Goal: Check status: Check status

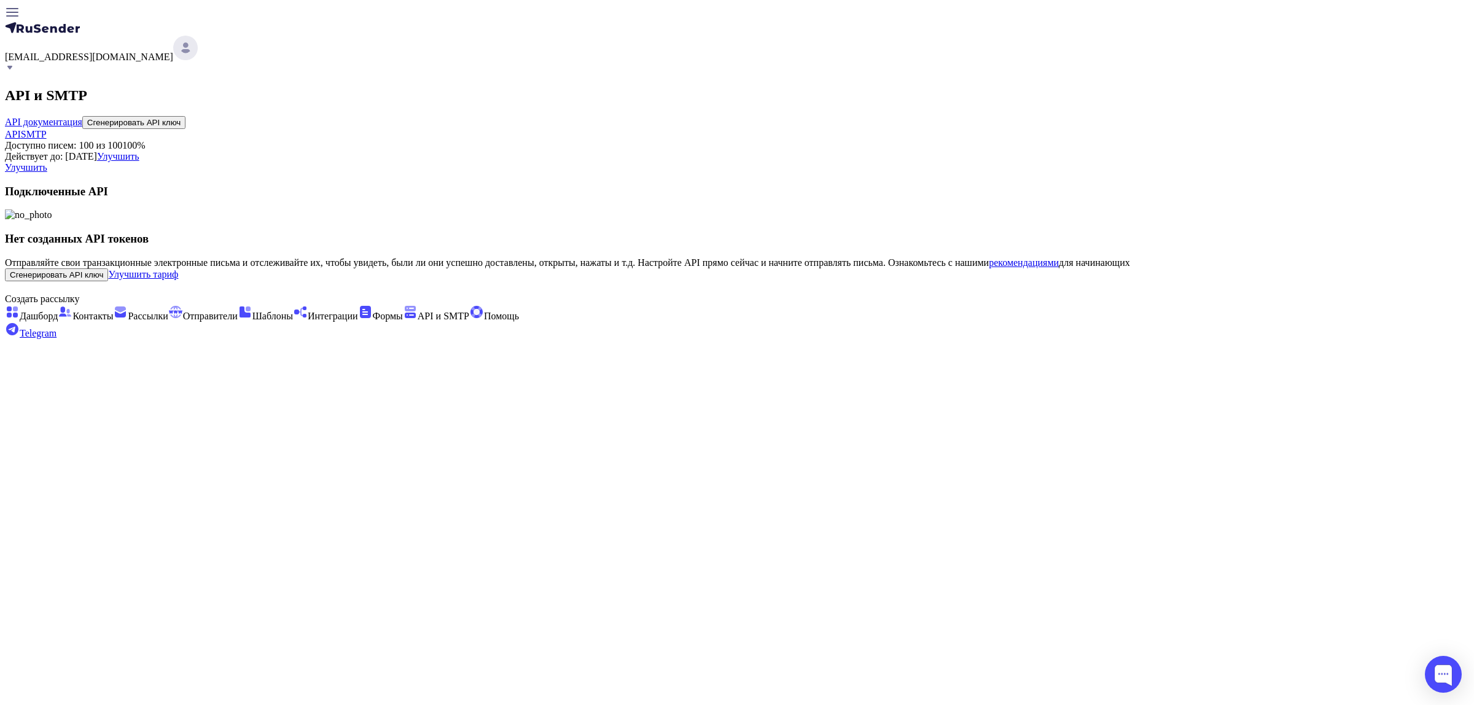
click at [173, 52] on span "[EMAIL_ADDRESS][DOMAIN_NAME]" at bounding box center [89, 57] width 168 height 10
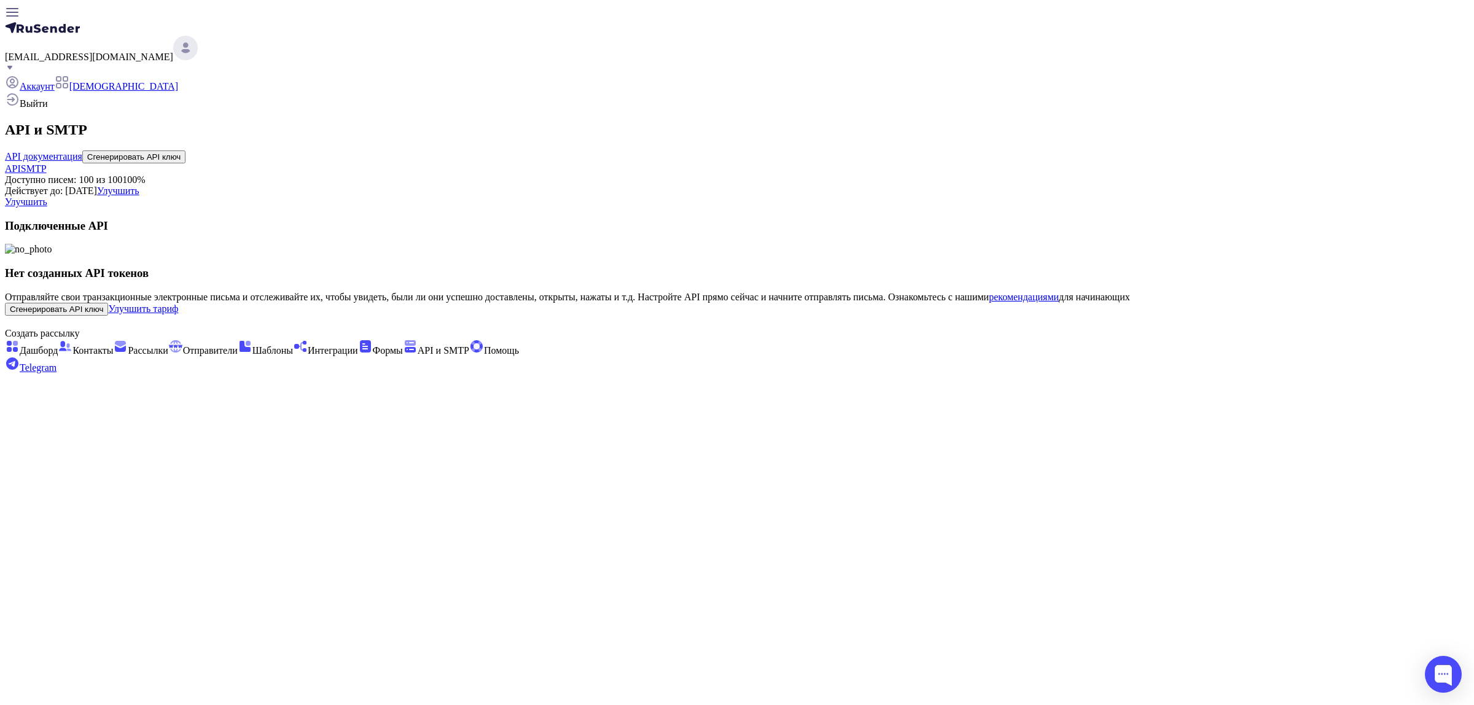
click at [48, 109] on span "Выйти" at bounding box center [34, 103] width 28 height 10
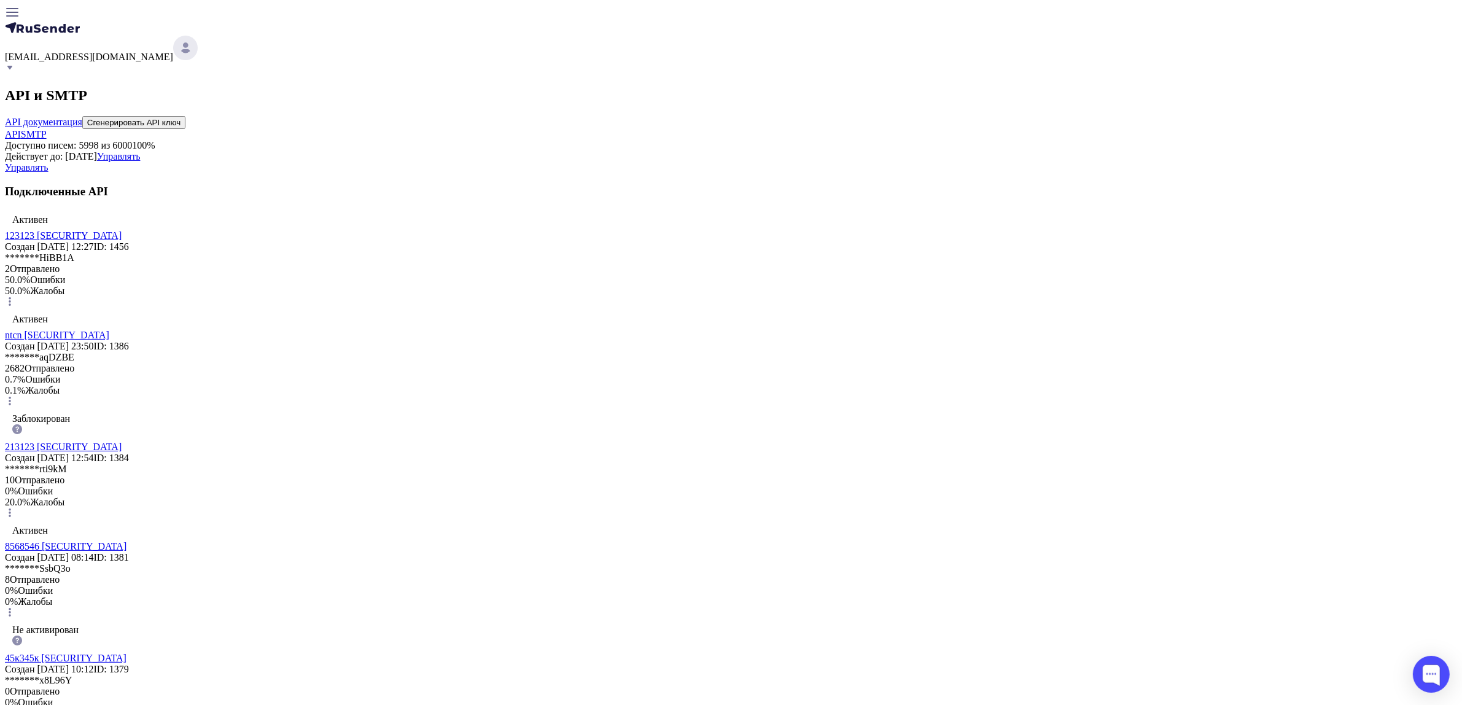
click at [122, 241] on link "123123 eyJhbGciOiJIUzI1NiIsInR5cCI6IkpXVCJ9.eyJpZFVzZXIiOjM5NTksImlkRXh0ZXJuYWx…" at bounding box center [63, 235] width 117 height 10
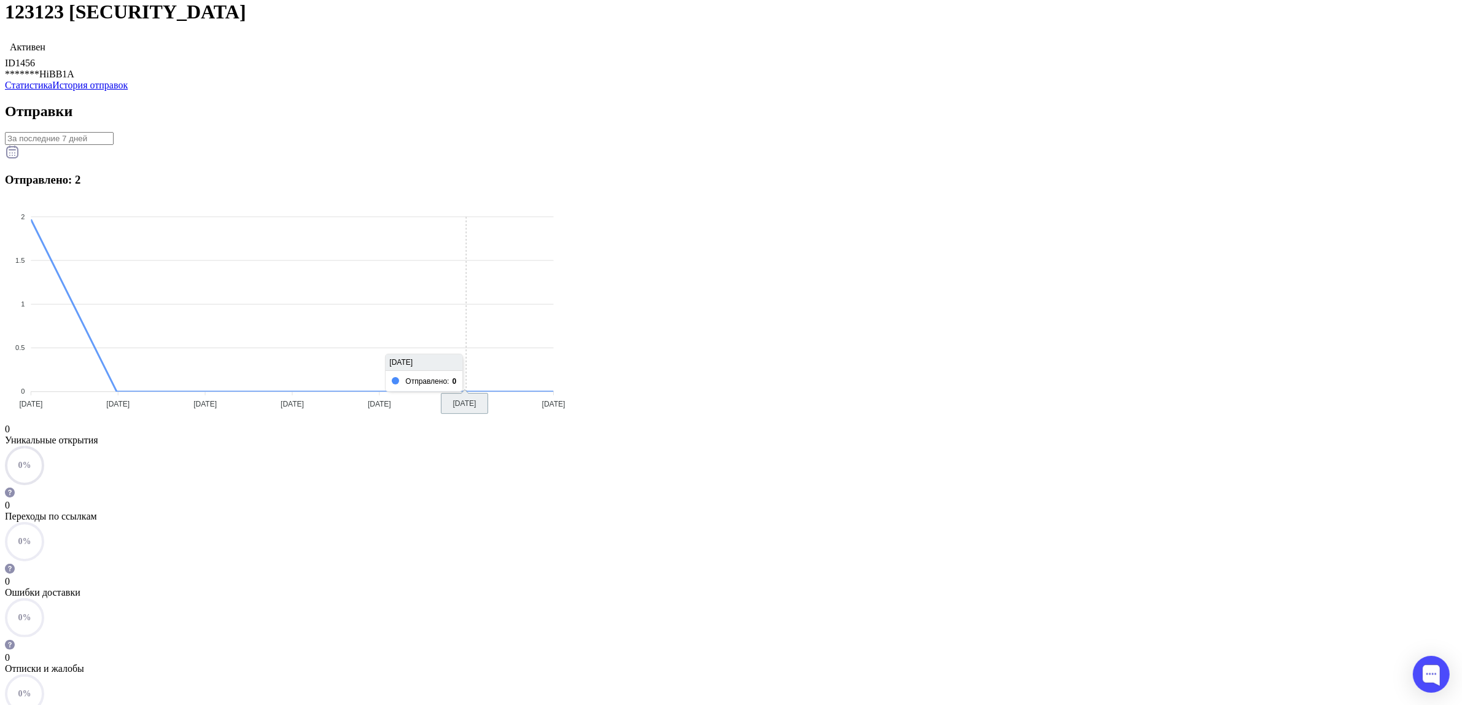
scroll to position [230, 0]
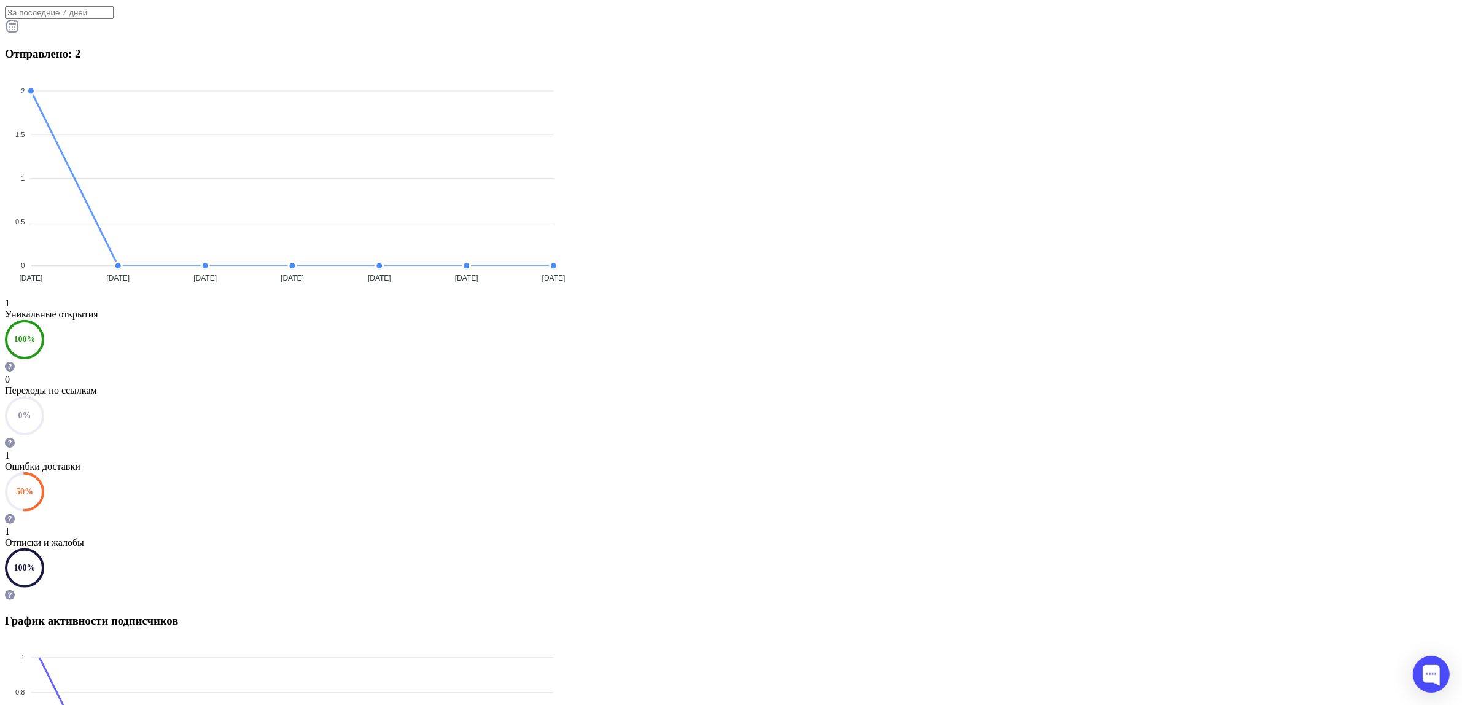
click at [845, 450] on div "1" at bounding box center [731, 455] width 1453 height 11
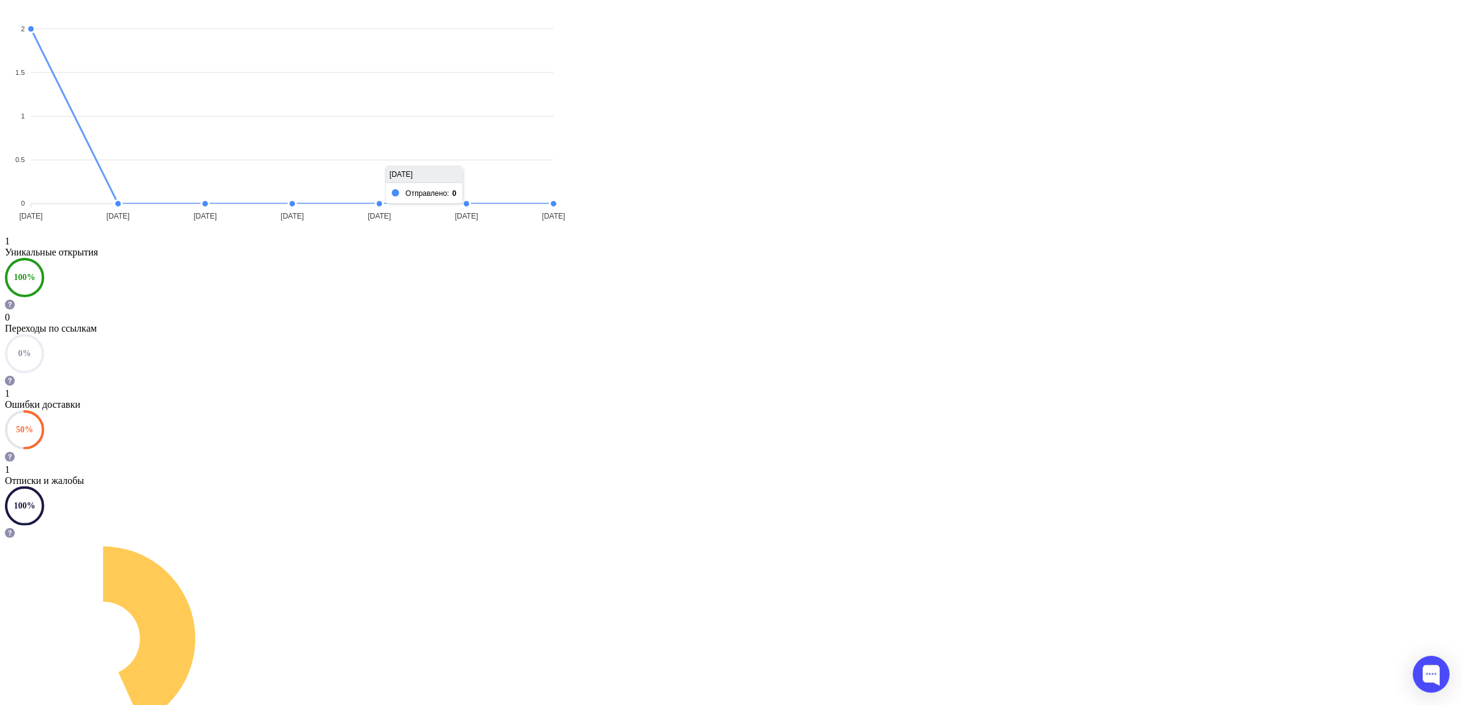
scroll to position [520, 0]
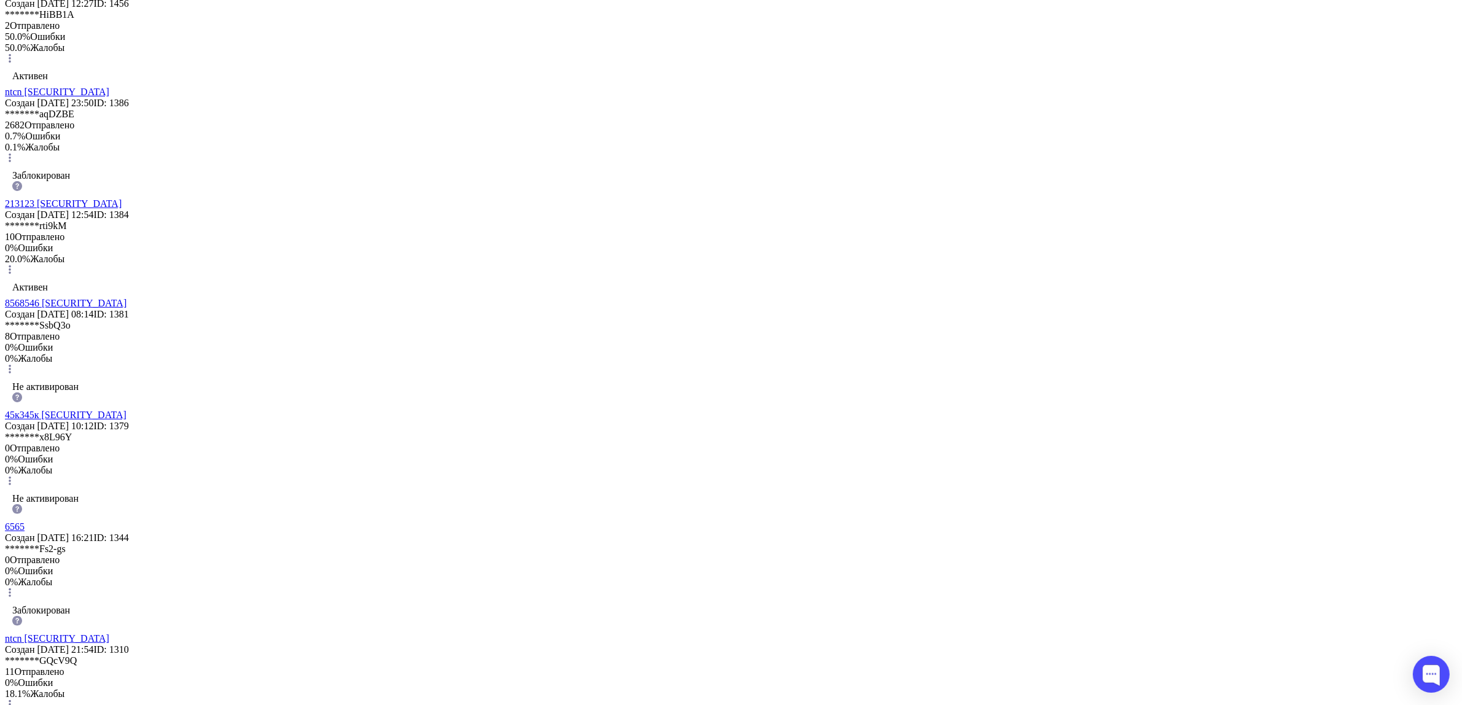
scroll to position [230, 0]
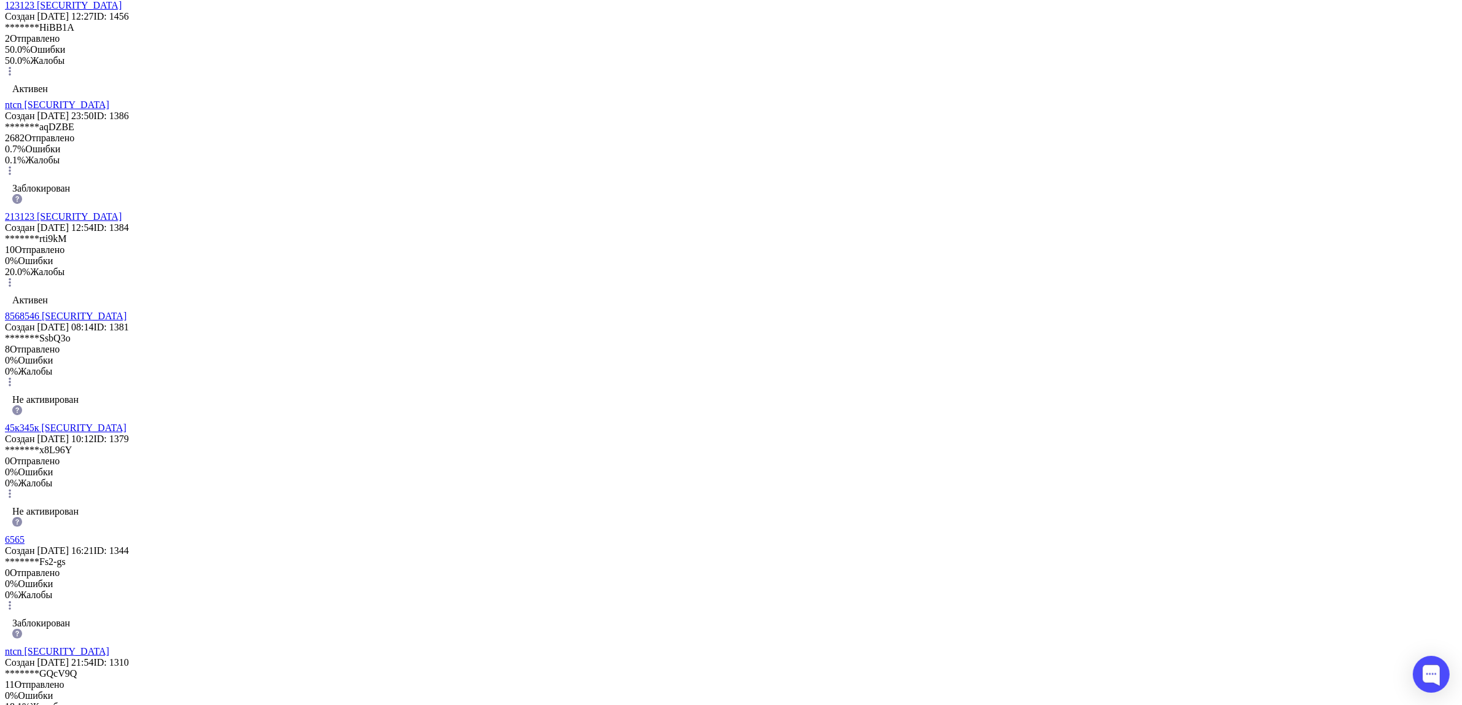
click at [109, 110] on link "ntcn eyJhbGciOiJIUzI1NiIsInR5cCI6IkpXVCJ9.eyJpZFVzZXIiOjM5NTksImlkRXh0ZXJuYWxNY…" at bounding box center [57, 104] width 104 height 10
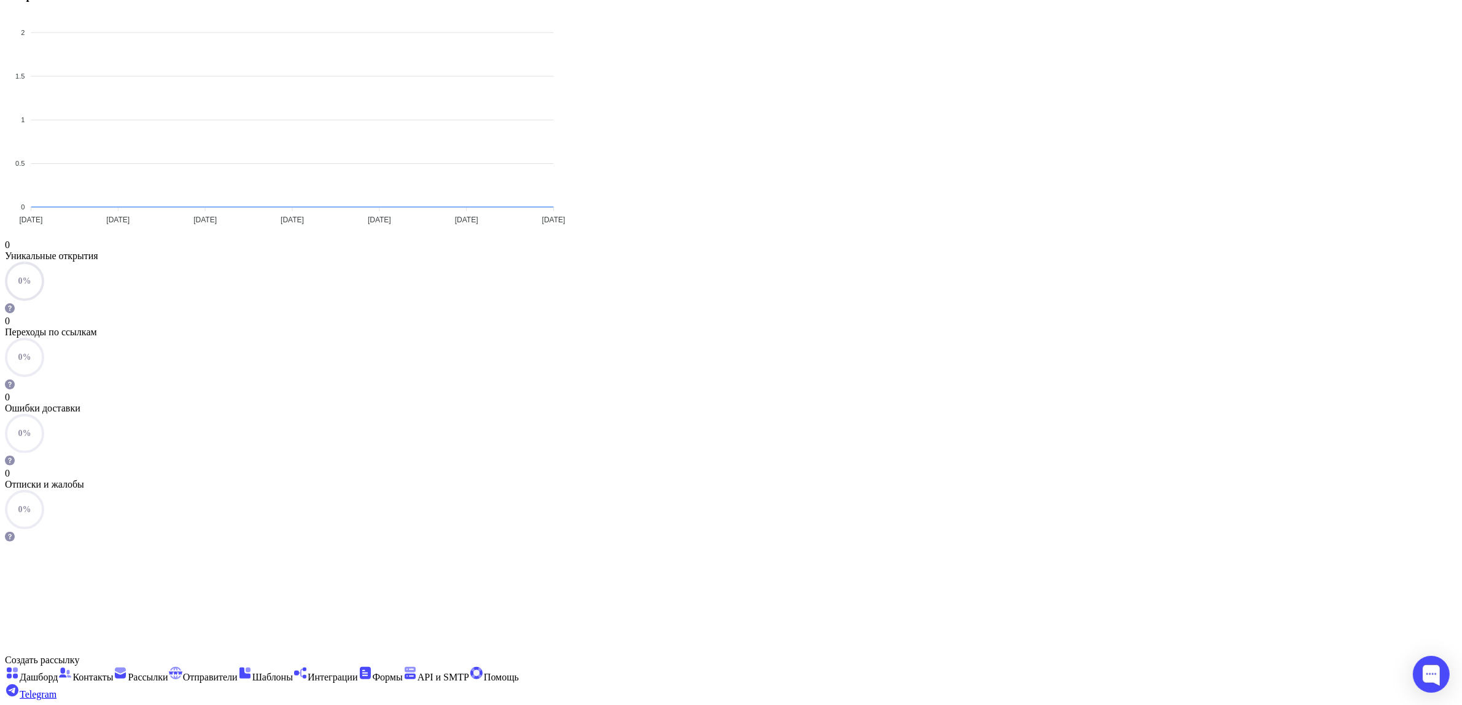
scroll to position [307, 0]
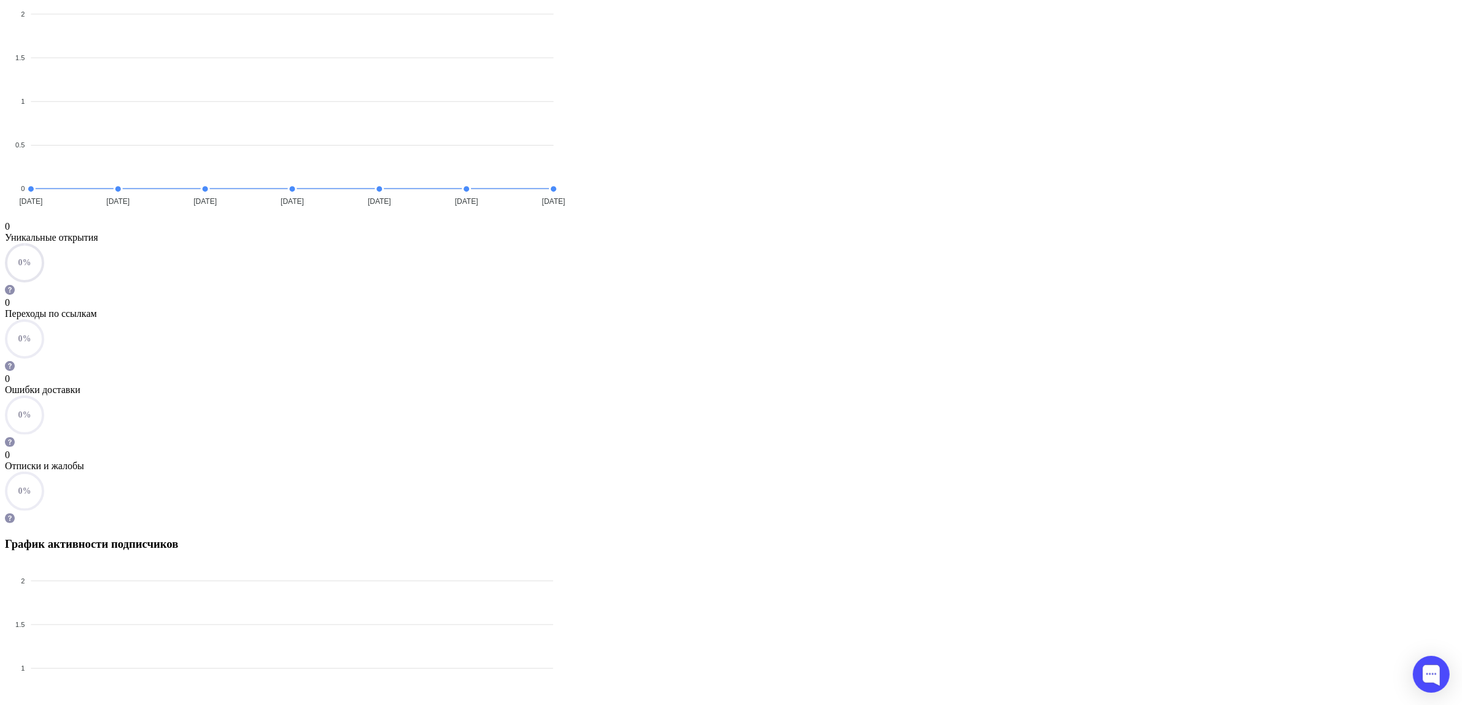
click at [859, 373] on div "0 Ошибки доставки" at bounding box center [731, 384] width 1453 height 22
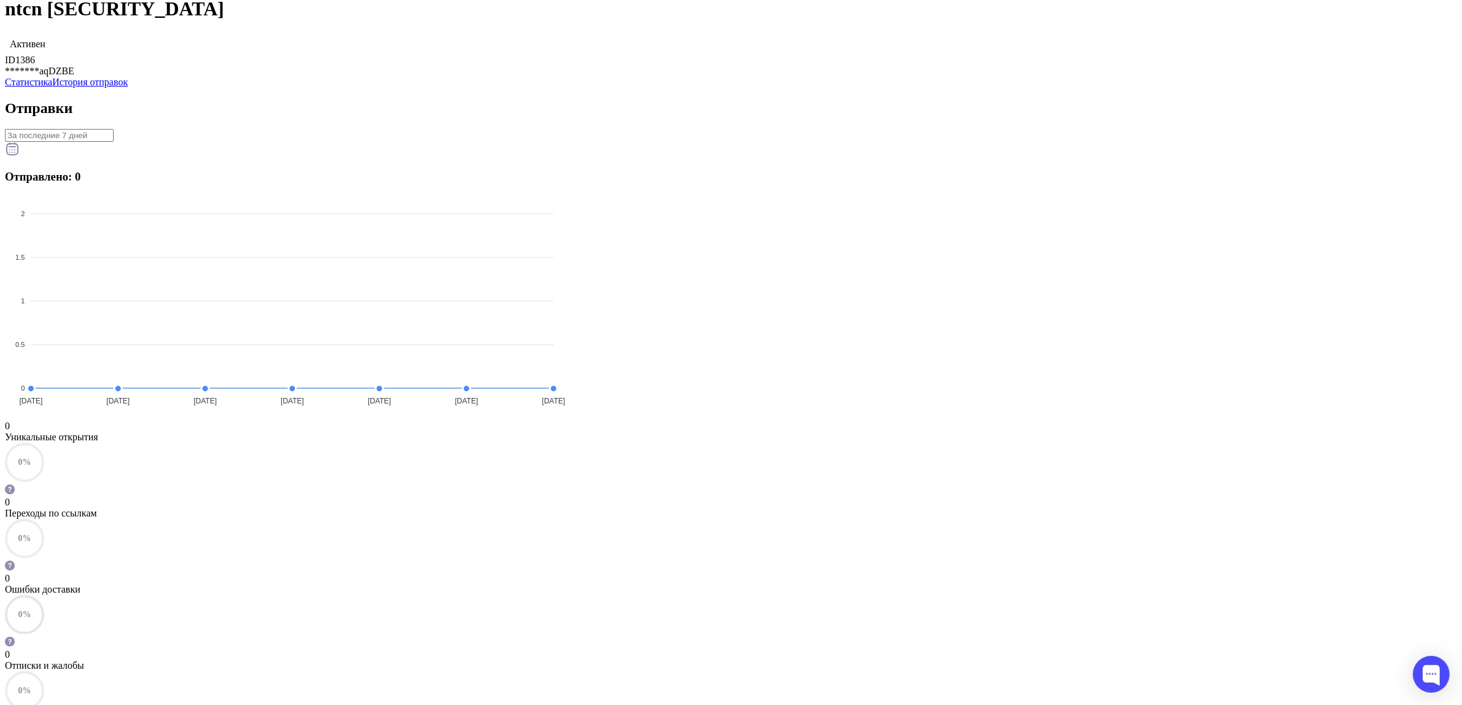
scroll to position [77, 0]
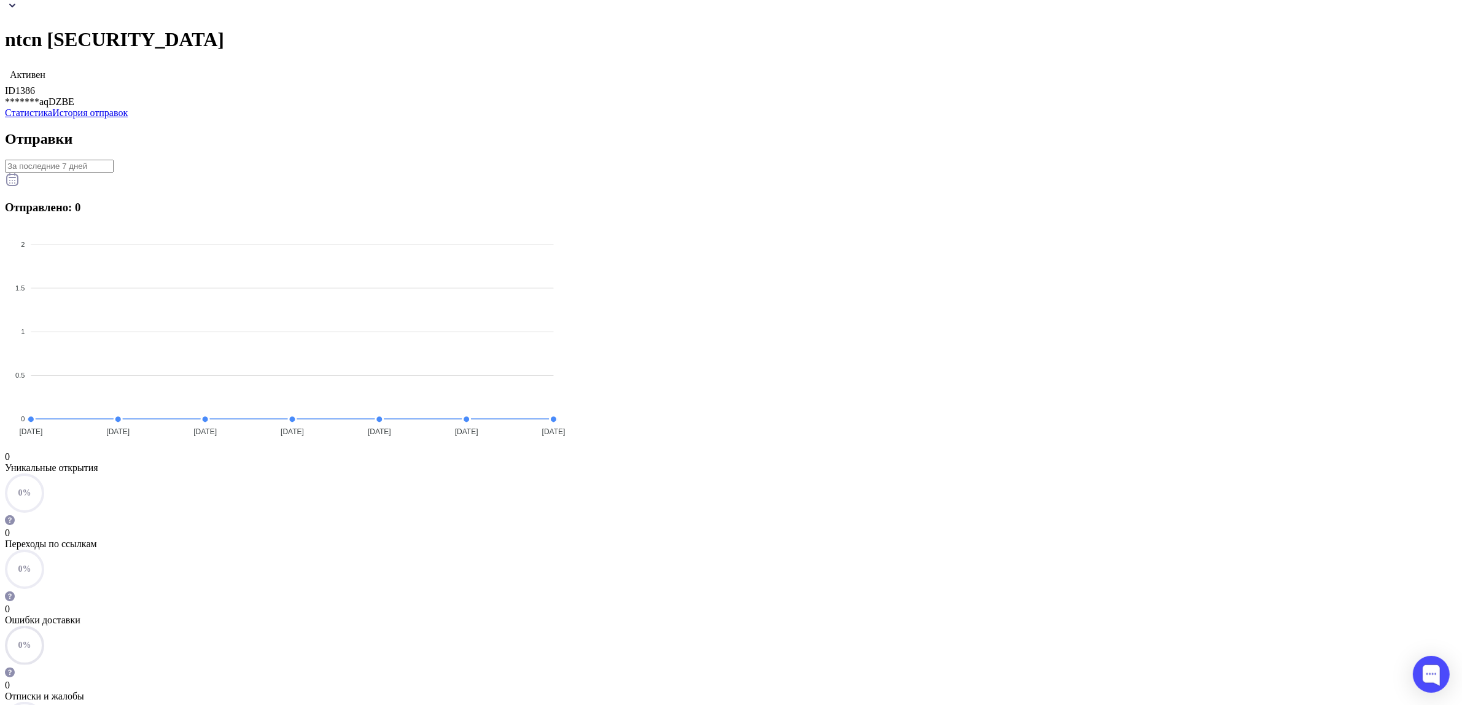
click at [114, 173] on input "Datepicker input" at bounding box center [59, 166] width 109 height 13
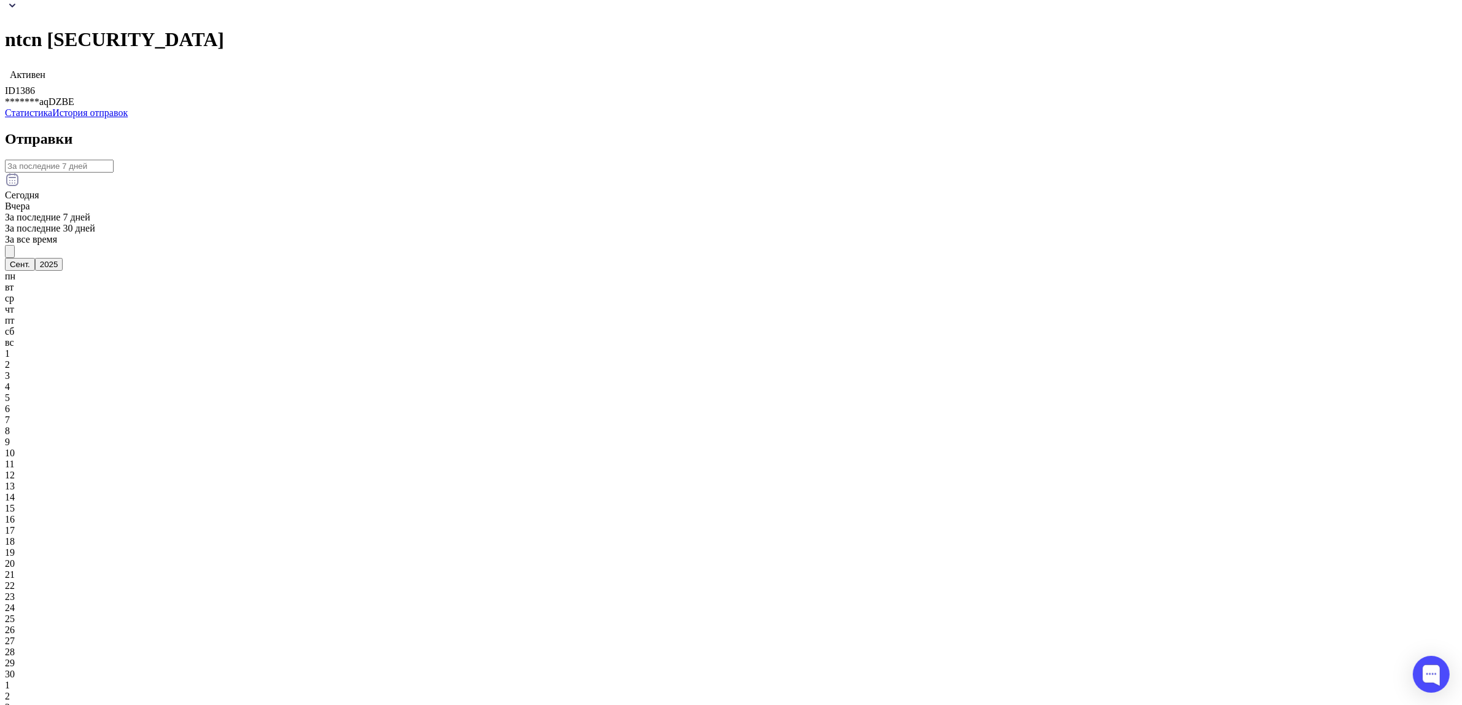
click at [57, 244] on span "За все время" at bounding box center [31, 239] width 52 height 10
type input "29.05.2025 - 02.09.2025"
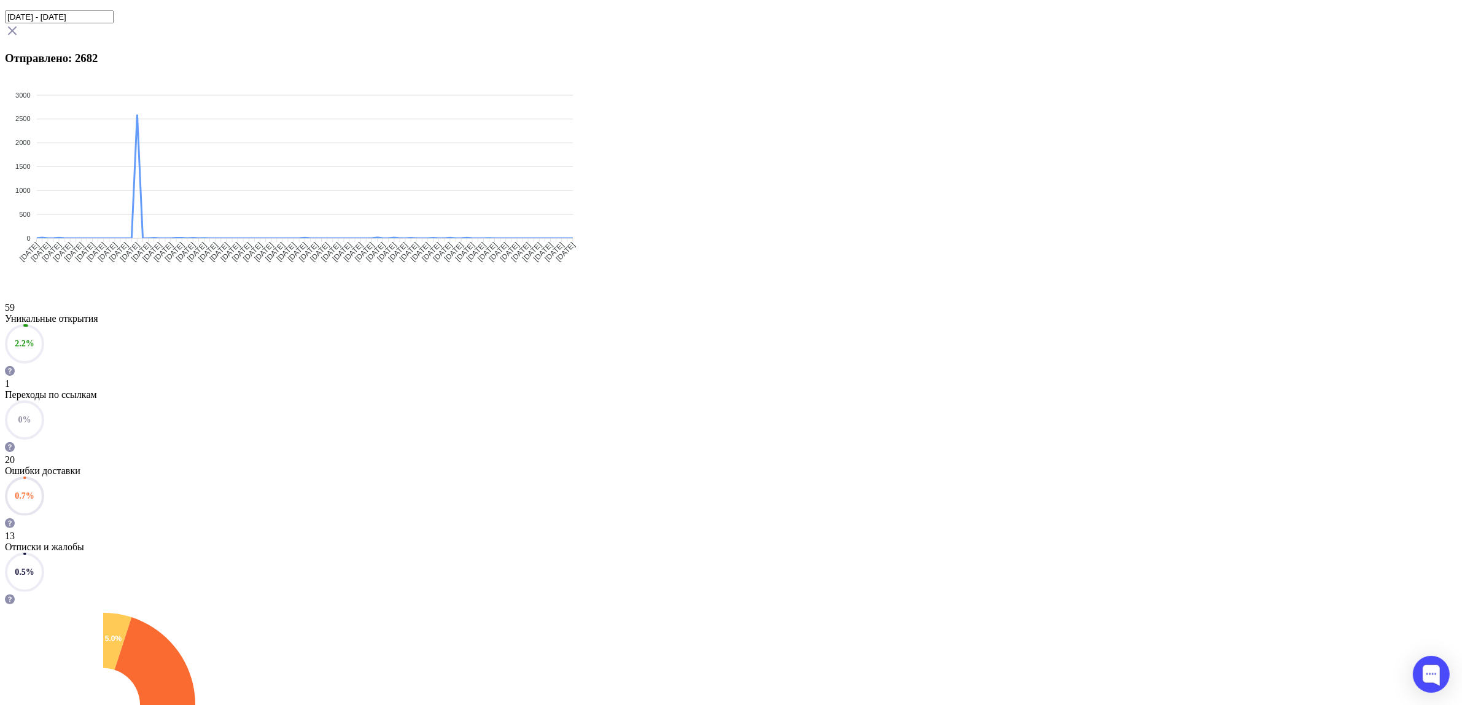
scroll to position [307, 0]
